Goal: Information Seeking & Learning: Learn about a topic

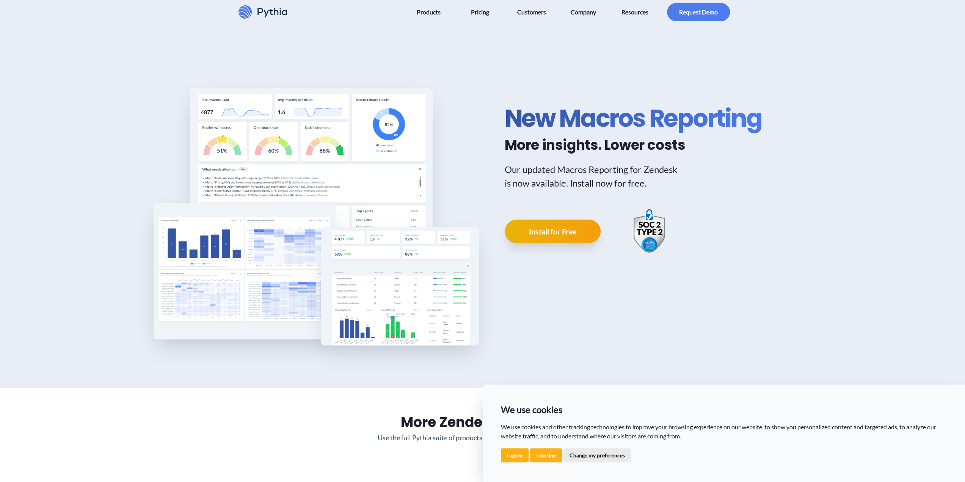
click at [84, 102] on div "New Macros Reporting More insights. Lower costs Our updated Macros Reporting fo…" at bounding box center [482, 206] width 965 height 364
click at [520, 453] on button "I agree" at bounding box center [515, 455] width 28 height 14
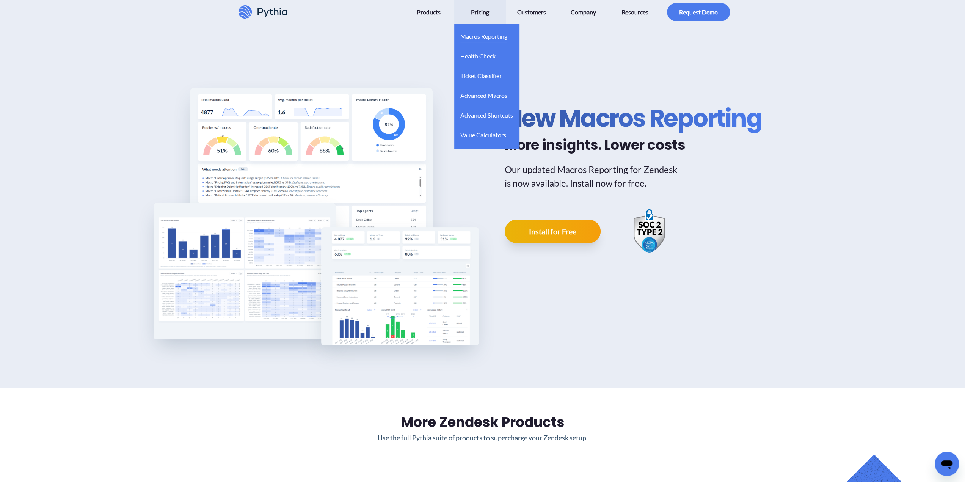
click at [491, 34] on span "Macros Reporting" at bounding box center [483, 36] width 47 height 12
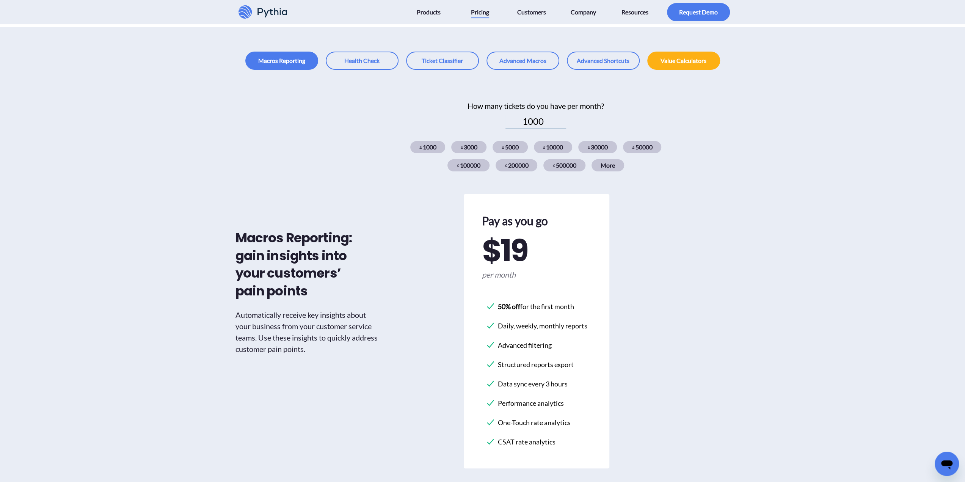
scroll to position [228, 0]
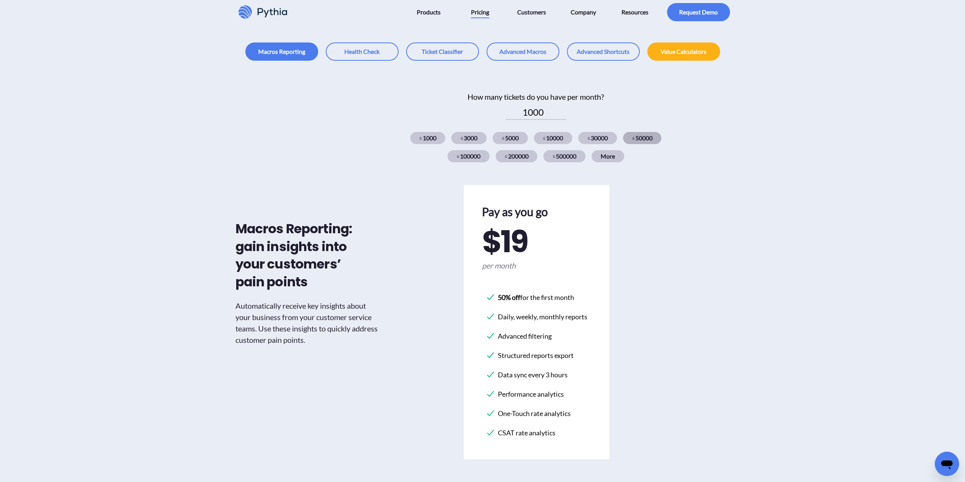
click at [641, 139] on div "≤ 50000" at bounding box center [642, 138] width 39 height 12
click at [428, 137] on div "≤ 1000" at bounding box center [427, 138] width 35 height 12
click at [478, 138] on div "≤ 3000" at bounding box center [468, 138] width 35 height 12
click at [514, 139] on div "≤ 5000" at bounding box center [510, 138] width 35 height 12
click at [550, 138] on div "≤ 10000" at bounding box center [553, 138] width 39 height 12
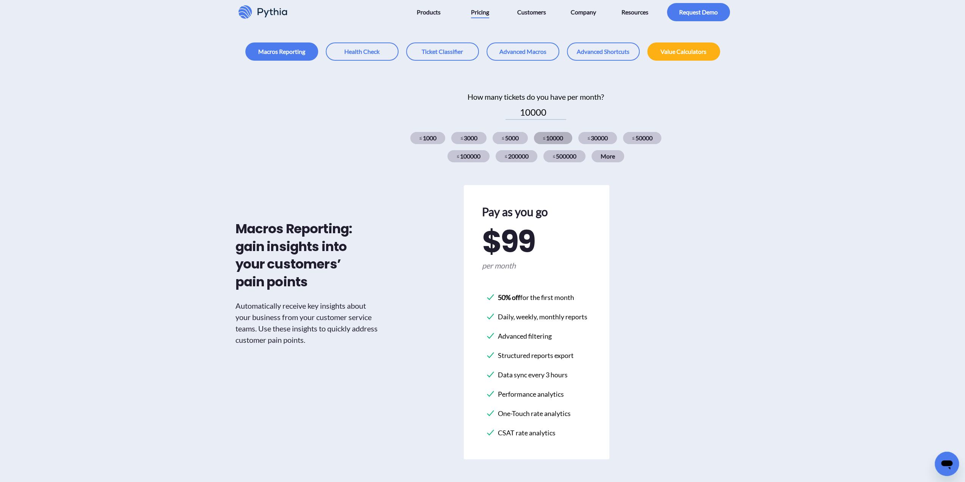
click at [554, 138] on div "≤ 10000" at bounding box center [553, 138] width 39 height 12
click at [606, 137] on div "≤ 30000" at bounding box center [597, 138] width 39 height 12
click at [648, 138] on div "≤ 50000" at bounding box center [642, 138] width 39 height 12
click at [467, 157] on div "≤ 100000" at bounding box center [469, 156] width 42 height 12
click at [649, 135] on div "≤ 50000" at bounding box center [642, 138] width 39 height 12
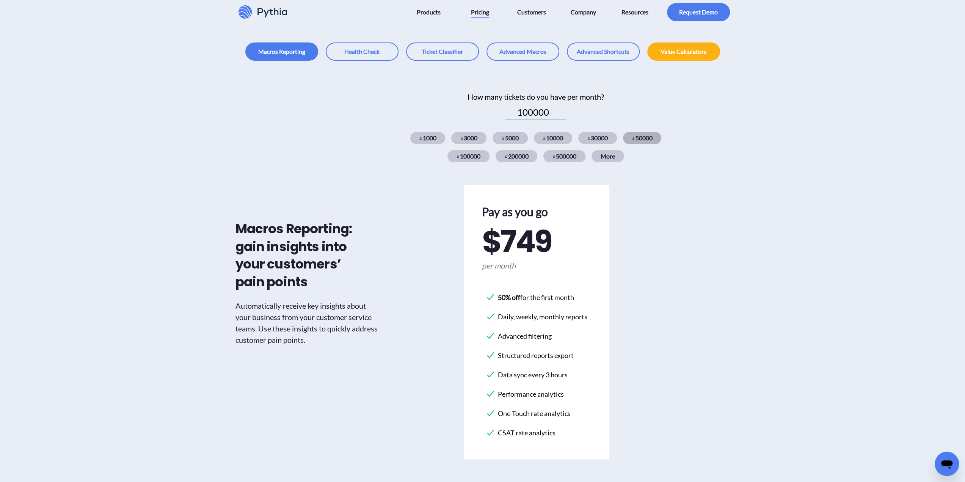
type input "50000"
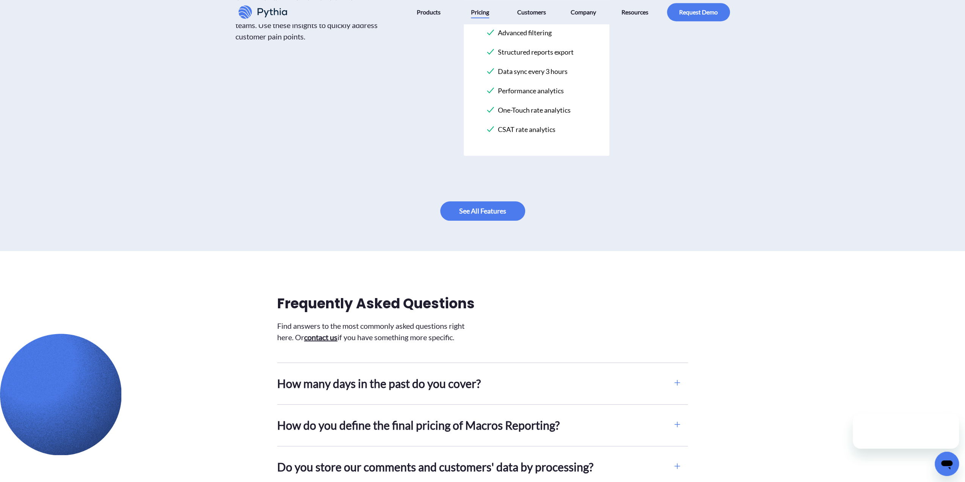
scroll to position [0, 0]
click at [358, 220] on div "Macros Reporting: gain insights into your customers’ pain points Automatically …" at bounding box center [482, 4] width 965 height 494
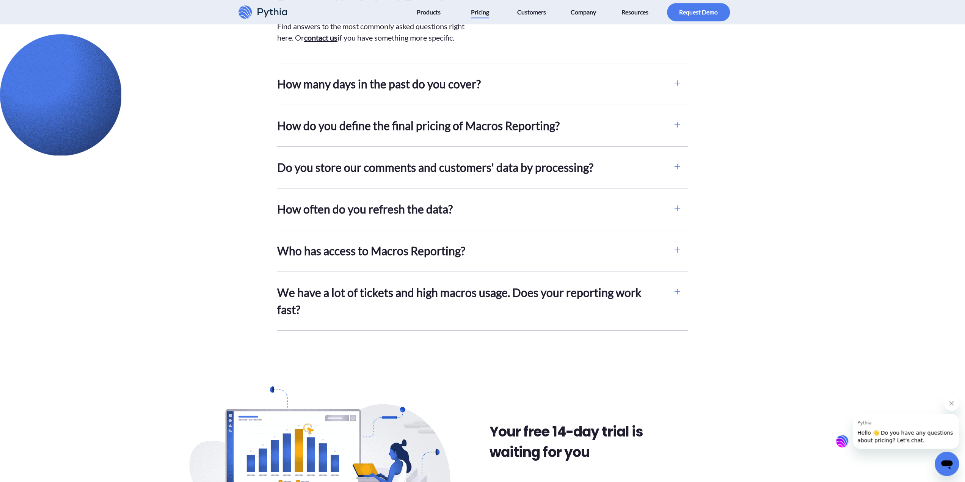
scroll to position [910, 0]
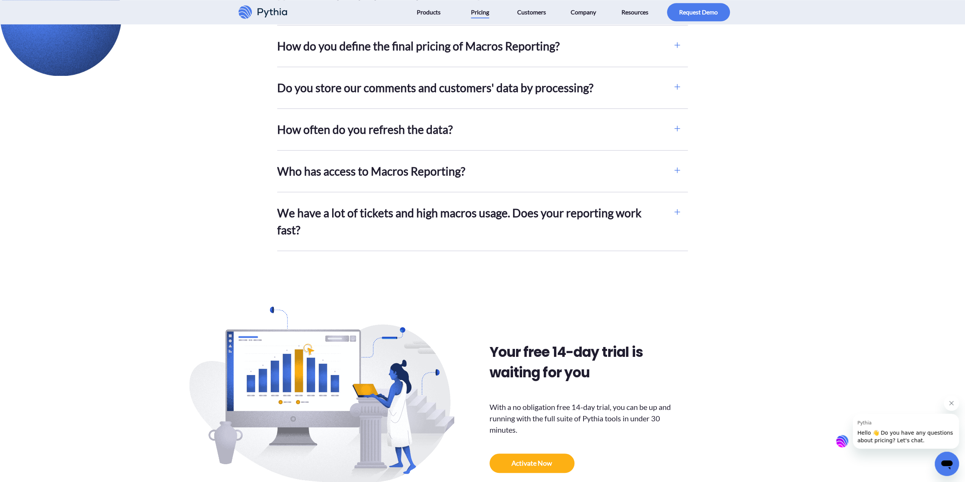
click at [435, 217] on h2 "We have a lot of tickets and high macros usage. Does your reporting work fast?" at bounding box center [472, 221] width 390 height 34
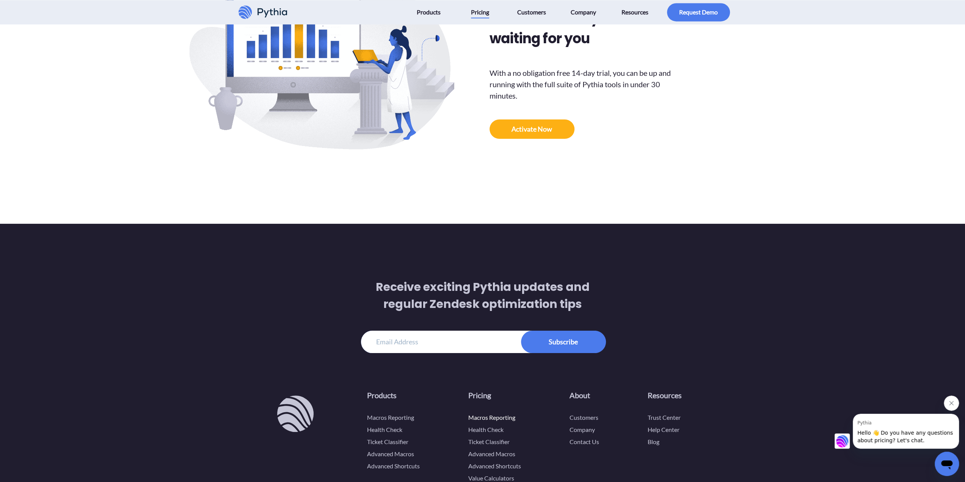
scroll to position [1354, 0]
